Goal: Information Seeking & Learning: Find specific fact

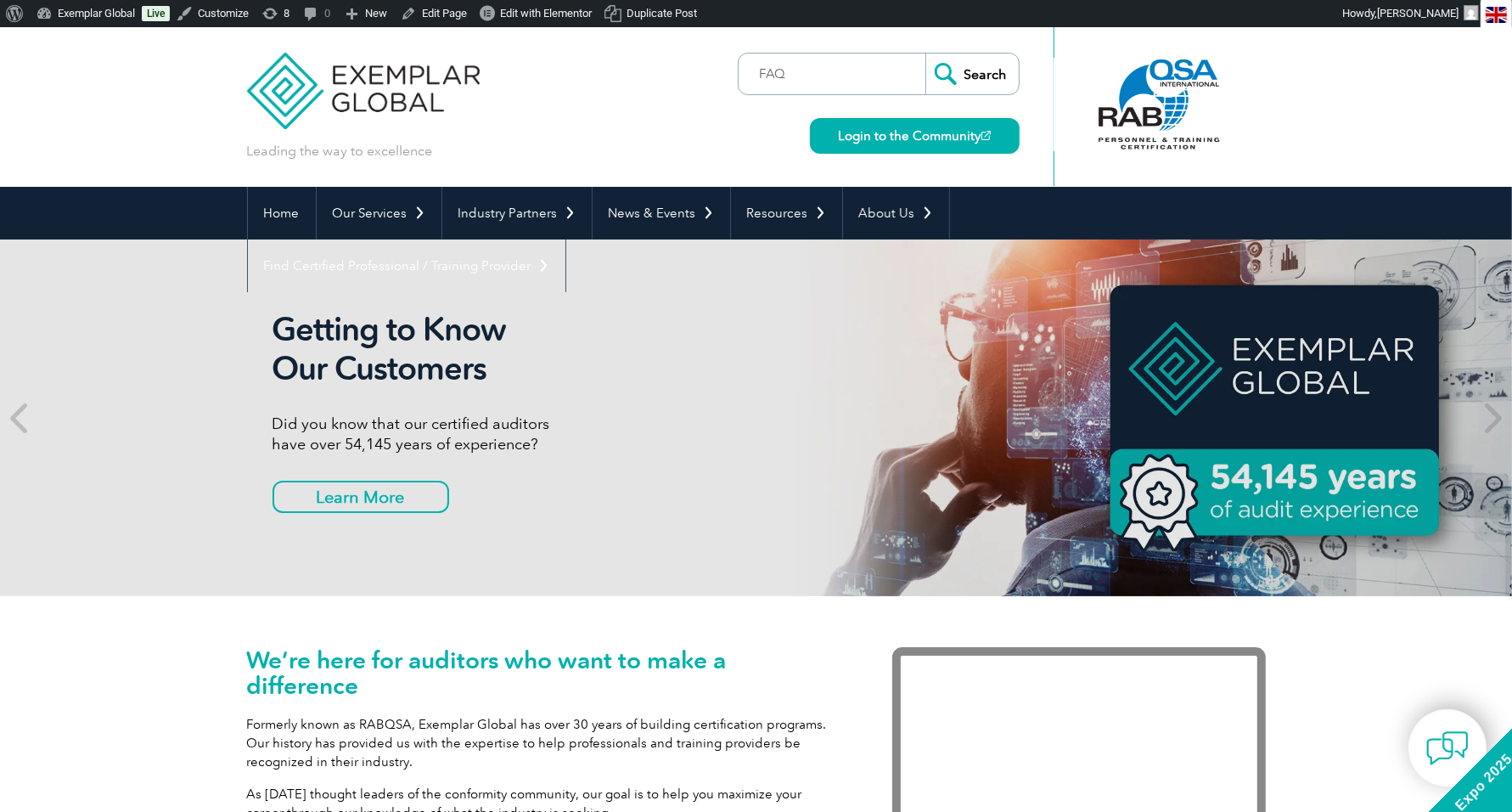
type input "FAQ"
click at [926, 54] on input "Search" at bounding box center [972, 74] width 93 height 41
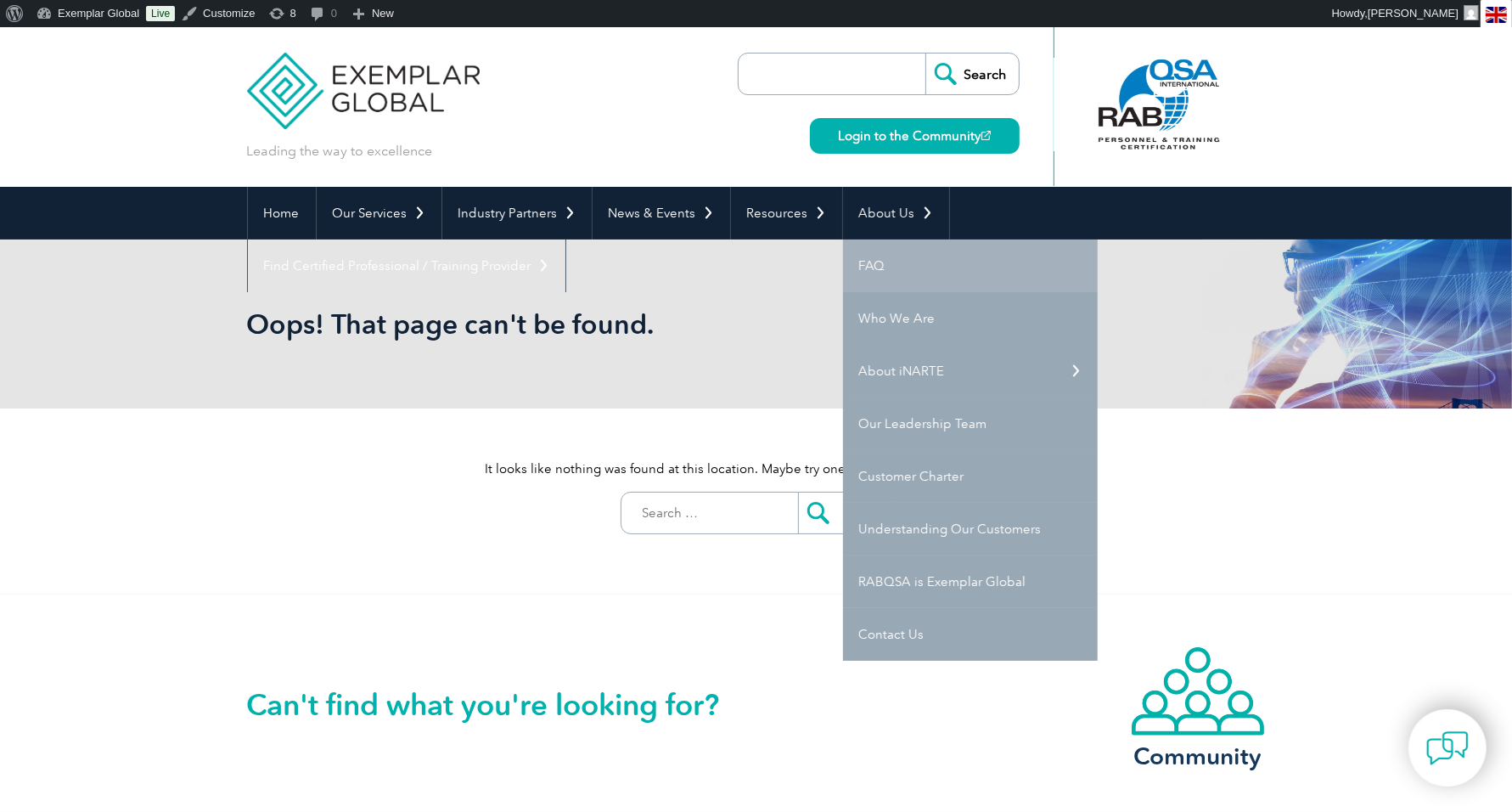
click at [851, 265] on link "FAQ" at bounding box center [970, 266] width 255 height 53
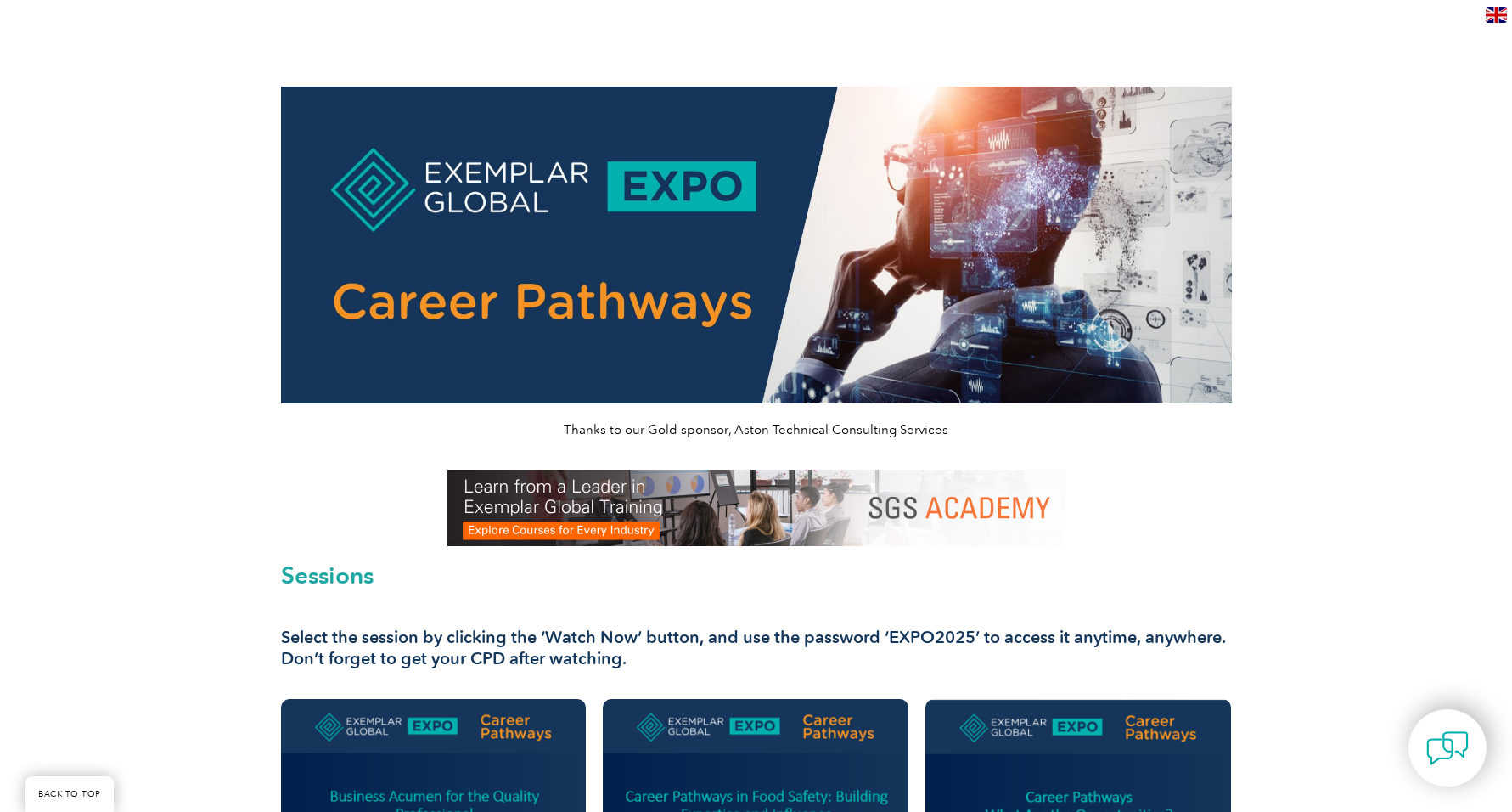
scroll to position [1028, 0]
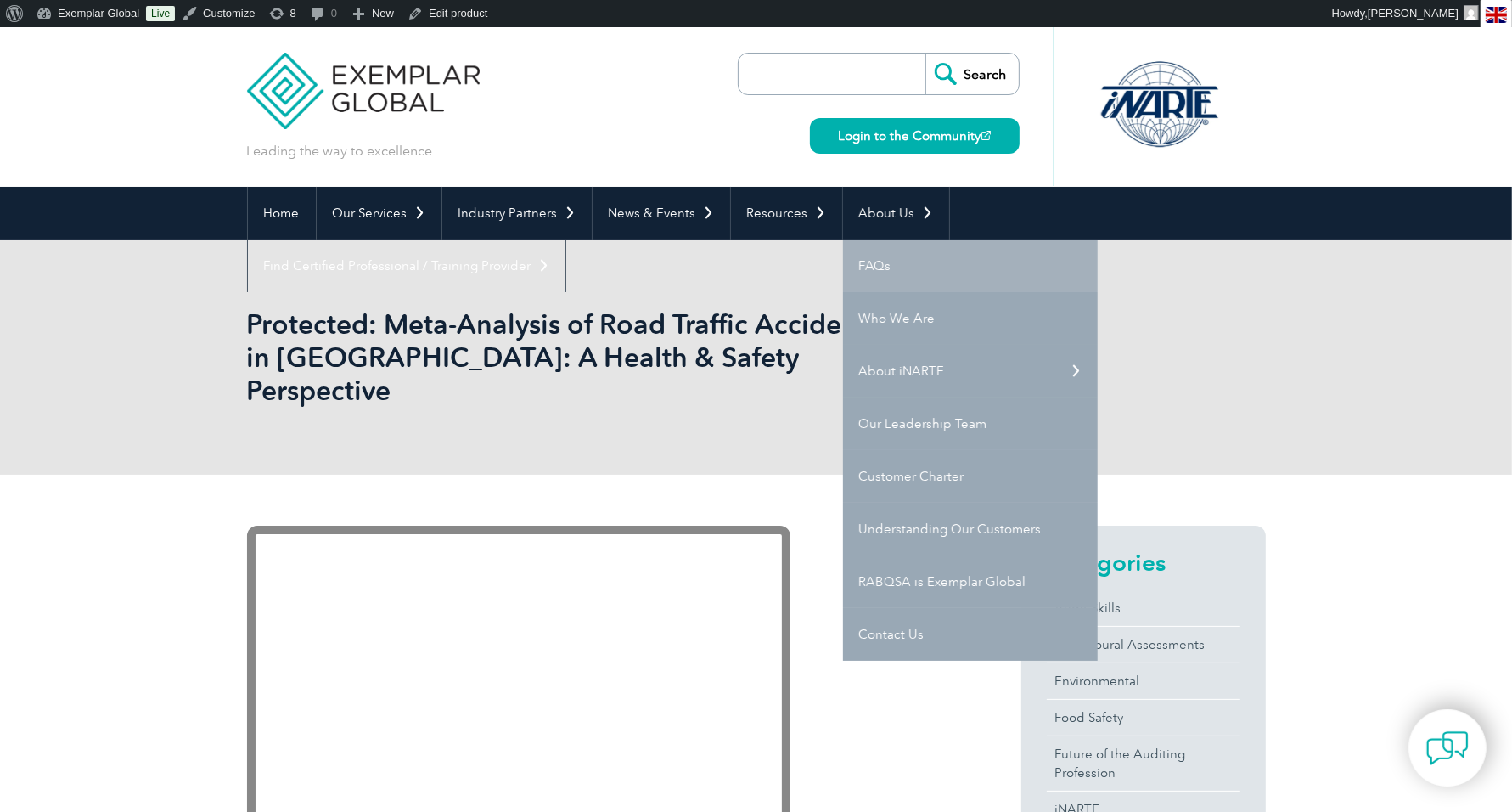
click at [868, 263] on link "FAQs" at bounding box center [970, 266] width 255 height 53
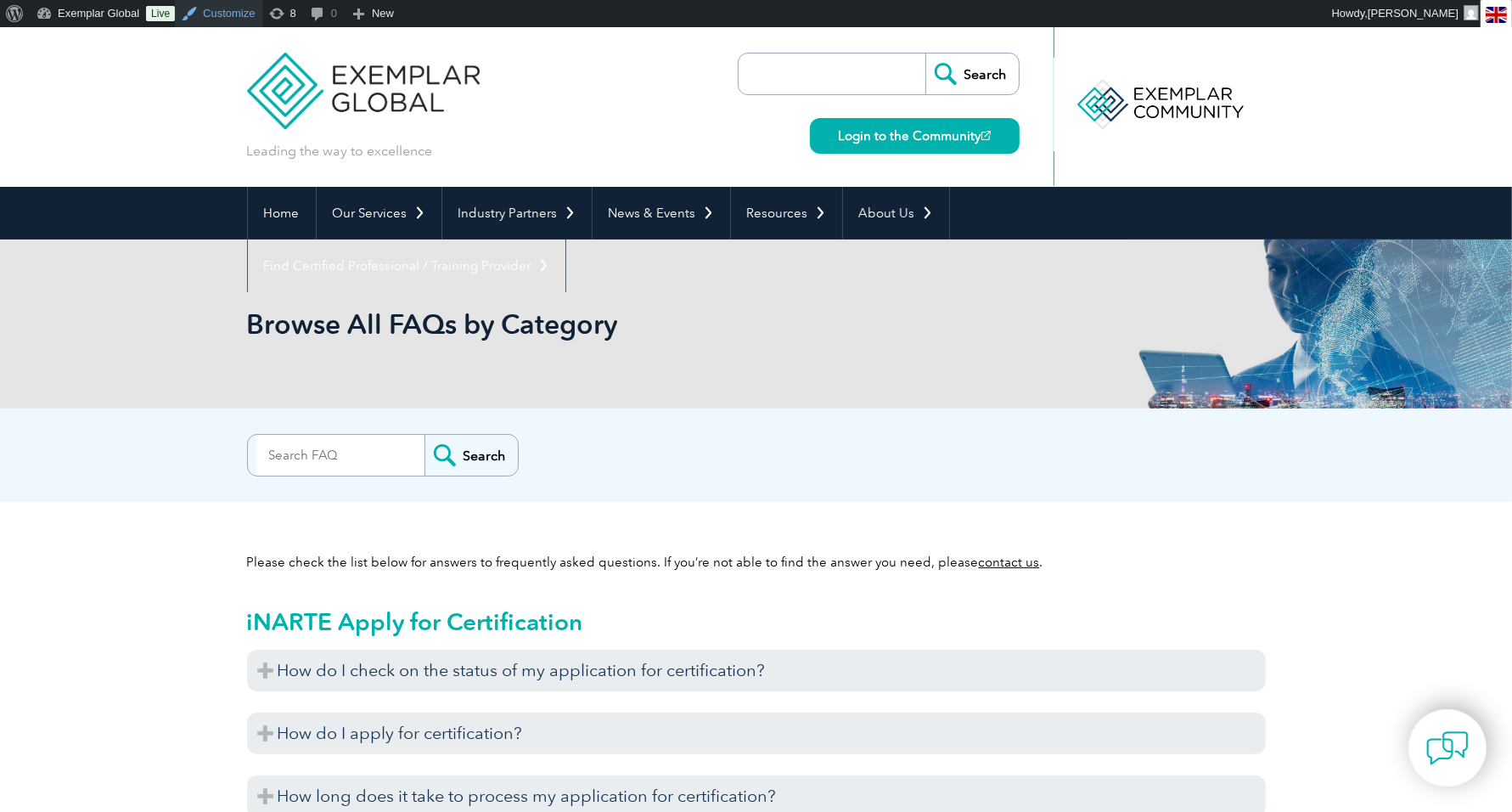
click at [217, 13] on link "Customize" at bounding box center [218, 14] width 87 height 27
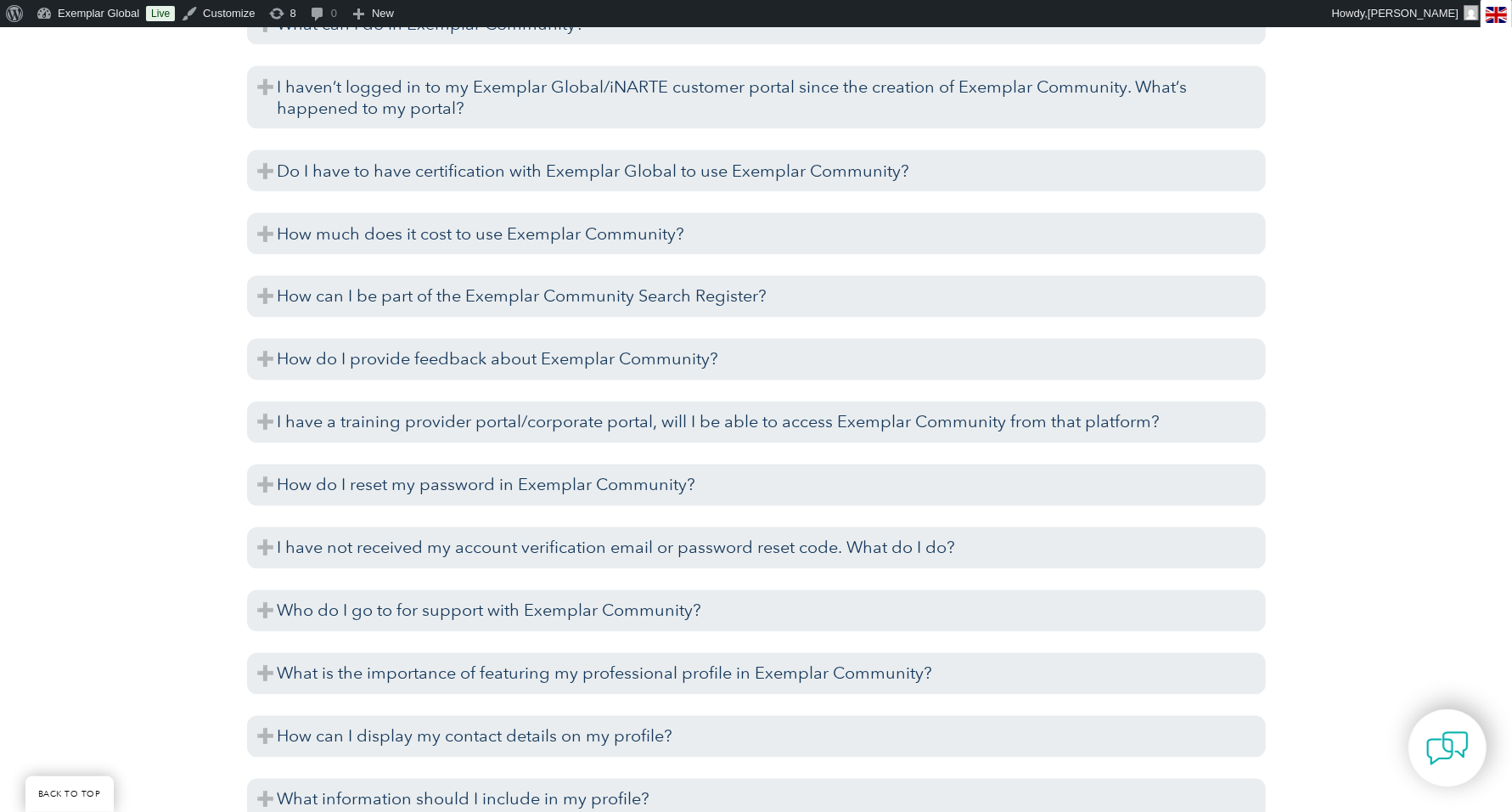
scroll to position [3033, 0]
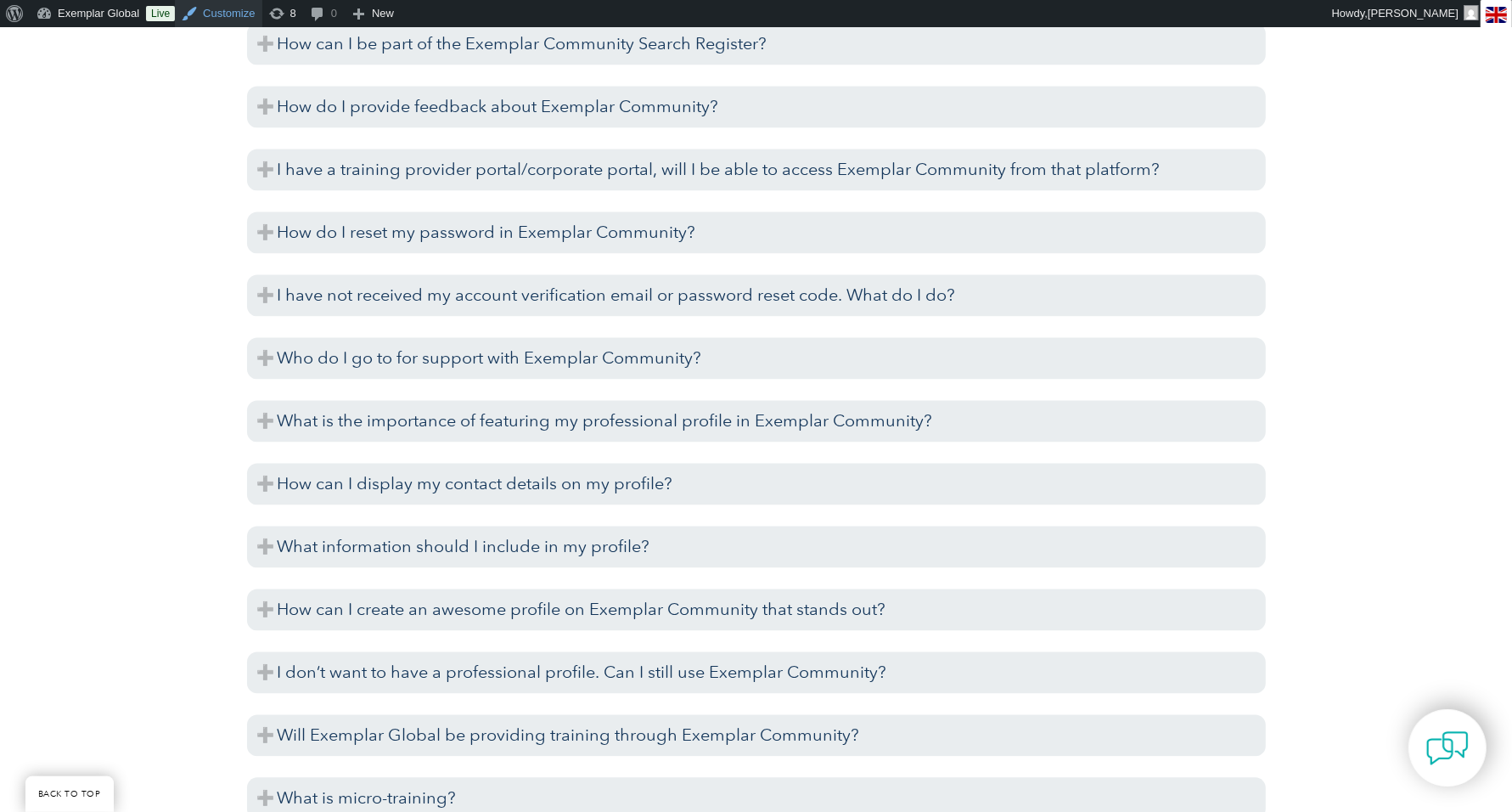
click at [186, 18] on link "Customize" at bounding box center [218, 14] width 87 height 27
